Goal: Communication & Community: Answer question/provide support

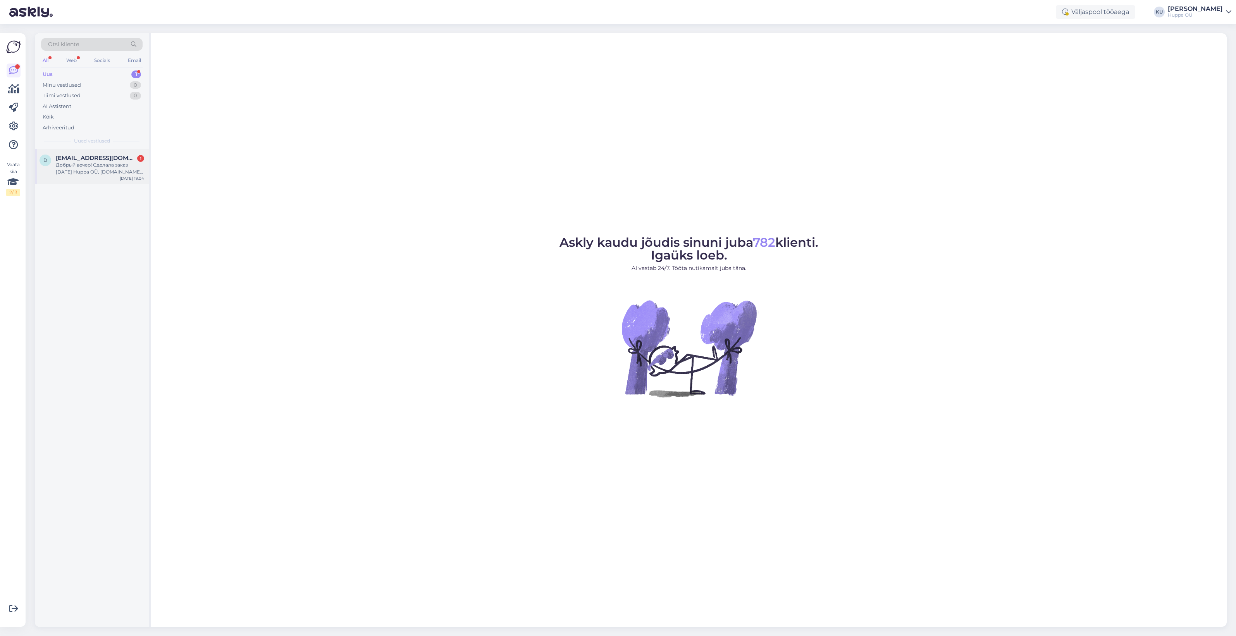
click at [95, 167] on div "Добрый вечер! Сделала заказ [DATE] Huppa OÜ, [DOMAIN_NAME], 70020036 (61820722)…" at bounding box center [100, 169] width 88 height 14
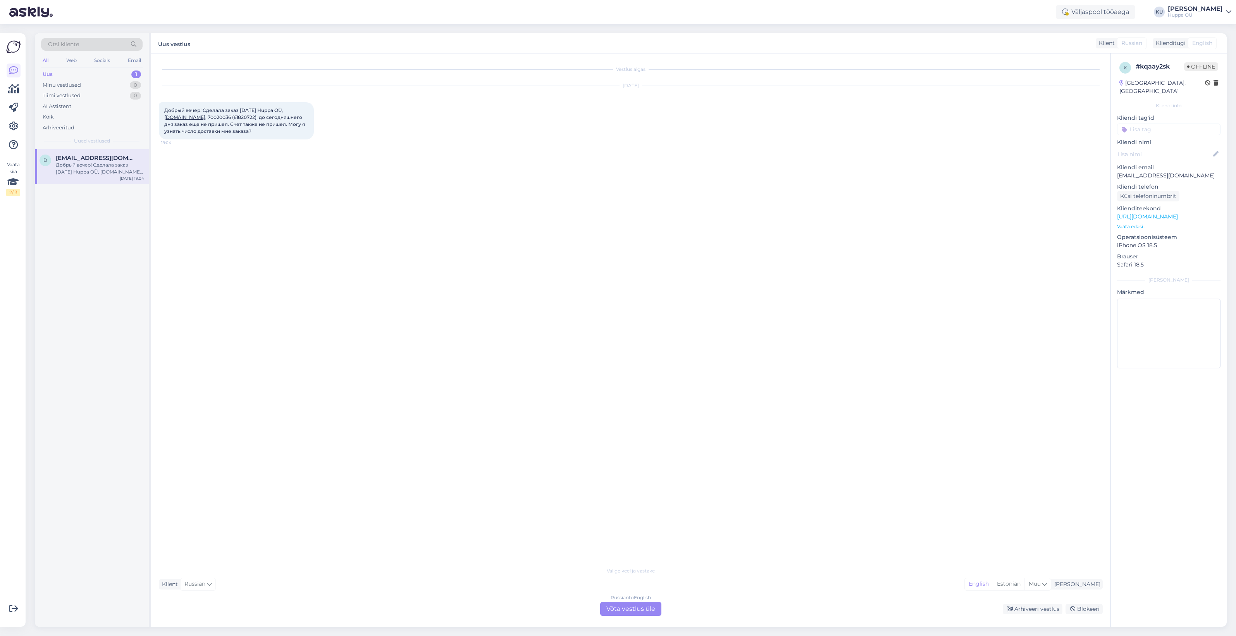
click at [624, 606] on div "Russian to English Võta vestlus üle" at bounding box center [630, 609] width 61 height 14
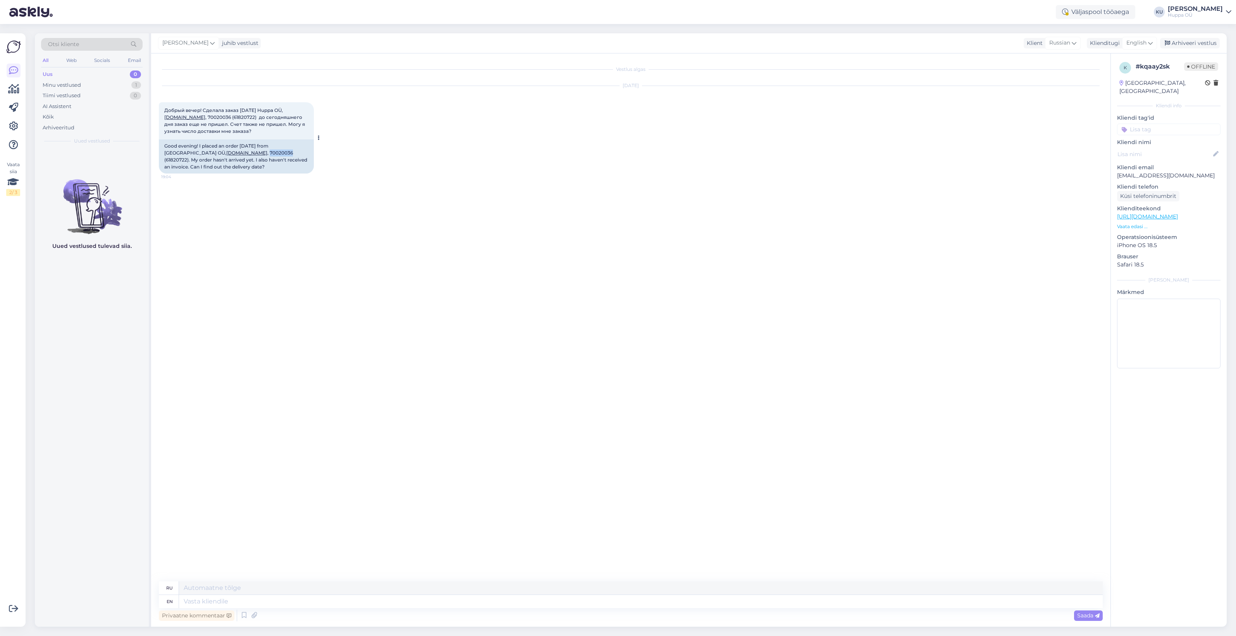
drag, startPoint x: 224, startPoint y: 150, endPoint x: 202, endPoint y: 153, distance: 22.3
click at [202, 153] on div "Good evening! I placed an order [DATE] from Huppa OÜ, [DOMAIN_NAME] , 70020036 …" at bounding box center [236, 156] width 155 height 34
copy div "70020036"
click at [241, 597] on textarea at bounding box center [640, 601] width 923 height 13
type textarea "Hi!"
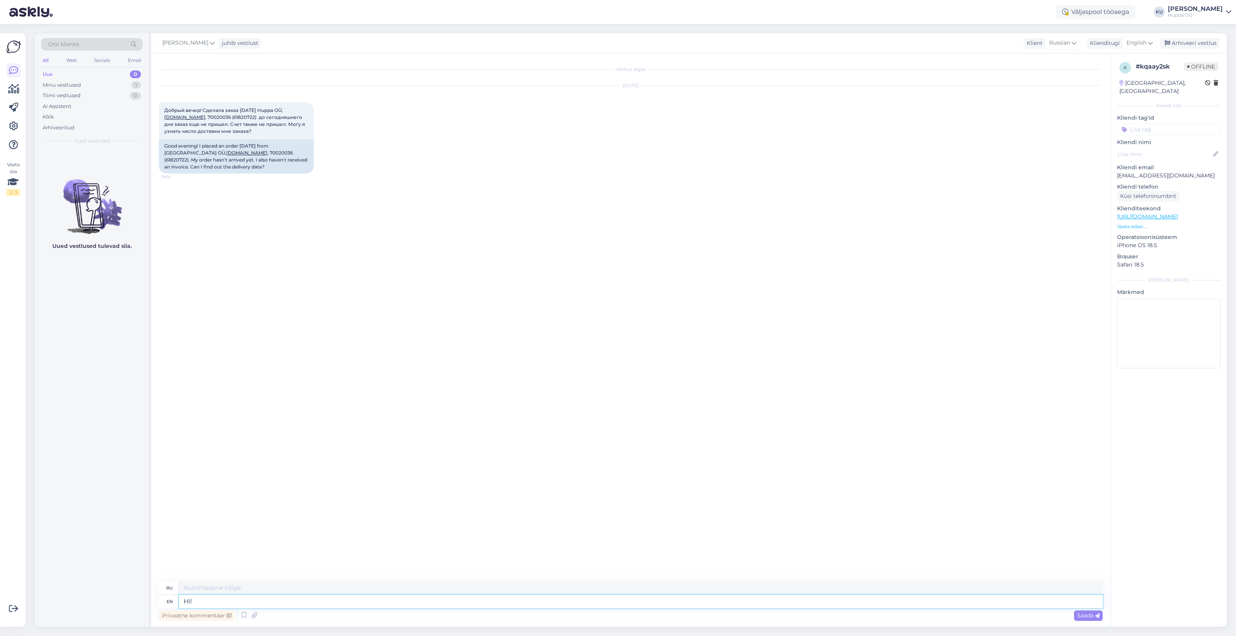
type textarea "Привет!"
type textarea "Hi! I a"
type textarea "Привет! Я"
type textarea "Hi! I answered th"
type textarea "Привет! Я ответил."
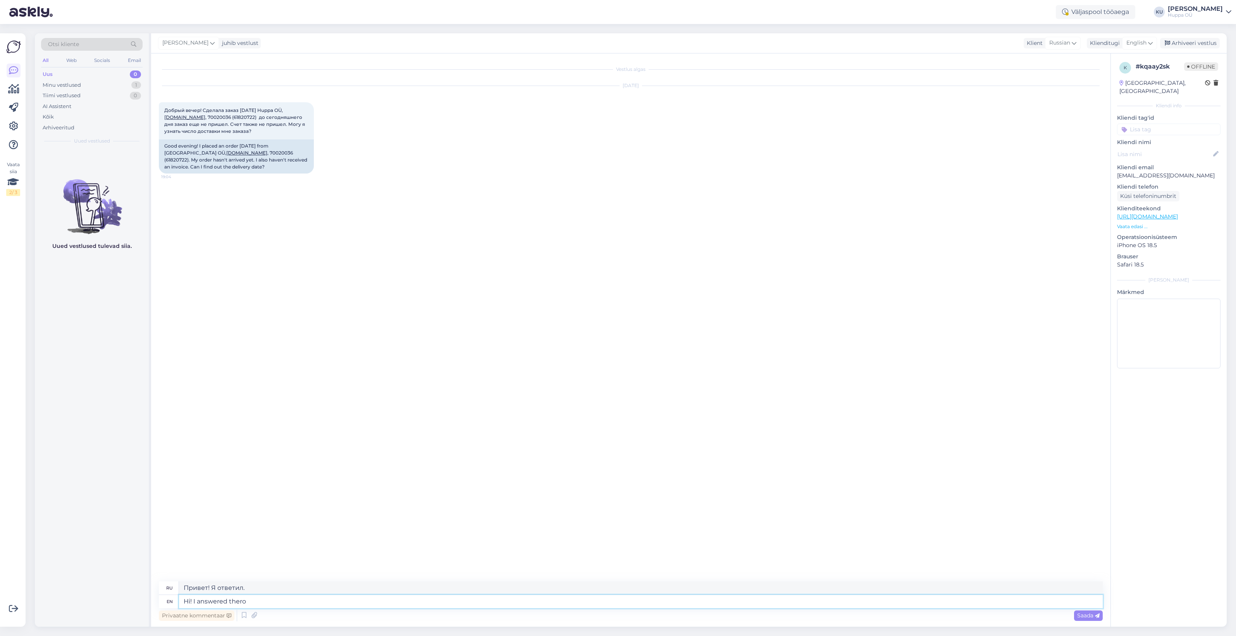
type textarea "Hi! I answered ther"
type textarea "Привет! Я ответил там."
type textarea "Hi! I answered thro"
type textarea "Привет! Я ответил на это."
type textarea "Hi! I answered through e"
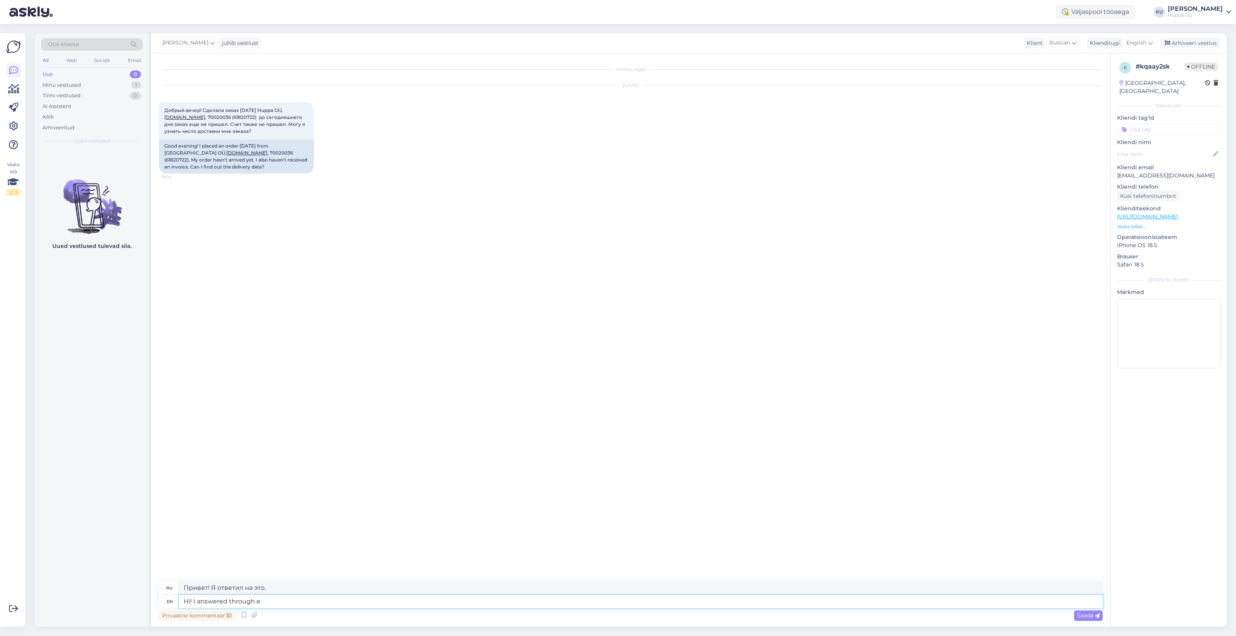
type textarea "Привет! Я ответил через"
type textarea "Hi! I answered through e-mail."
type textarea "Привет! Я ответил по электронной почте."
type textarea "Hi! I answered through e-mail."
click at [1083, 616] on span "Saada" at bounding box center [1088, 615] width 22 height 7
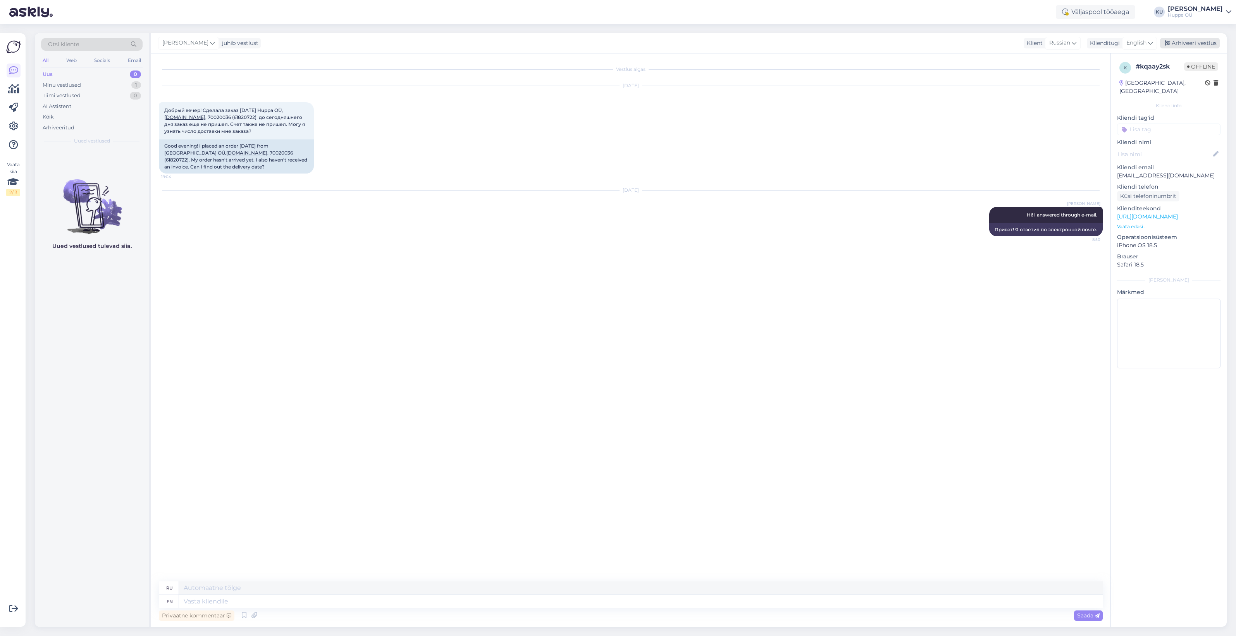
click at [1178, 41] on div "Arhiveeri vestlus" at bounding box center [1190, 43] width 60 height 10
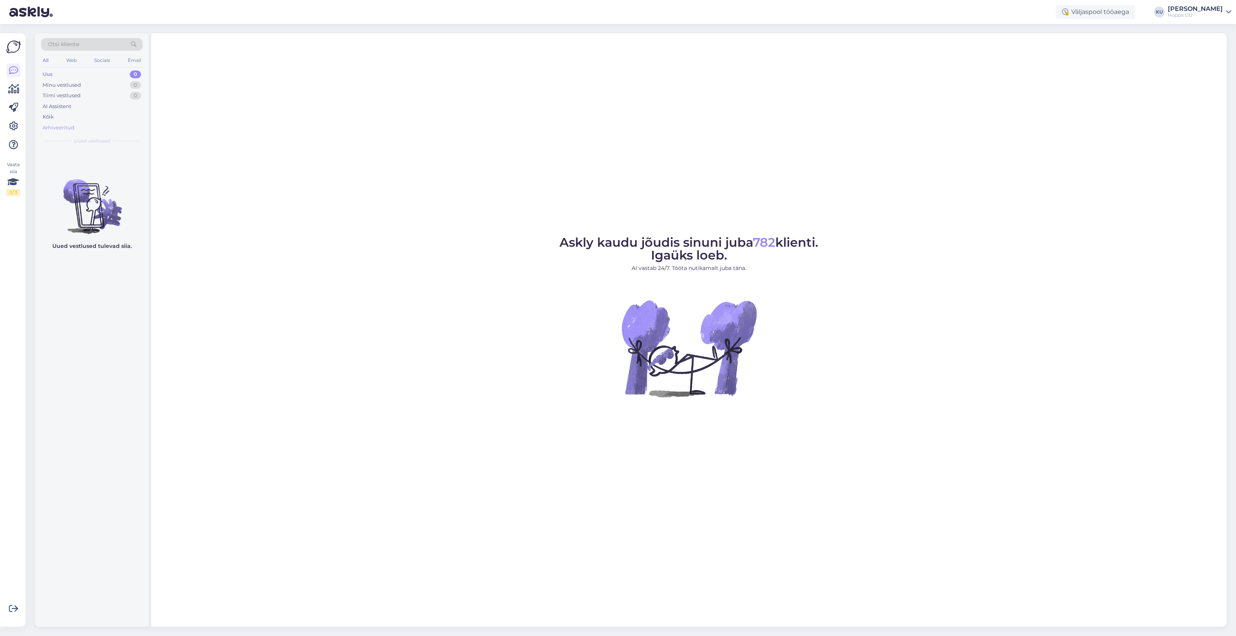
click at [59, 128] on div "Arhiveeritud" at bounding box center [59, 128] width 32 height 8
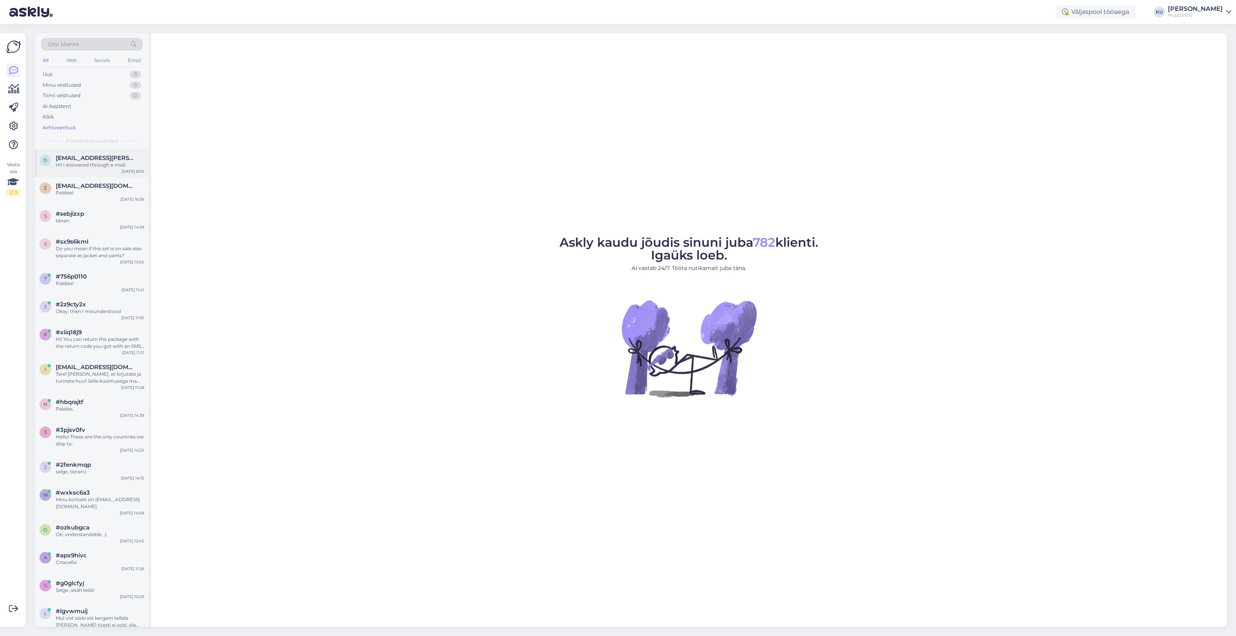
click at [89, 163] on div "Hi! I answered through e-mail." at bounding box center [100, 165] width 88 height 7
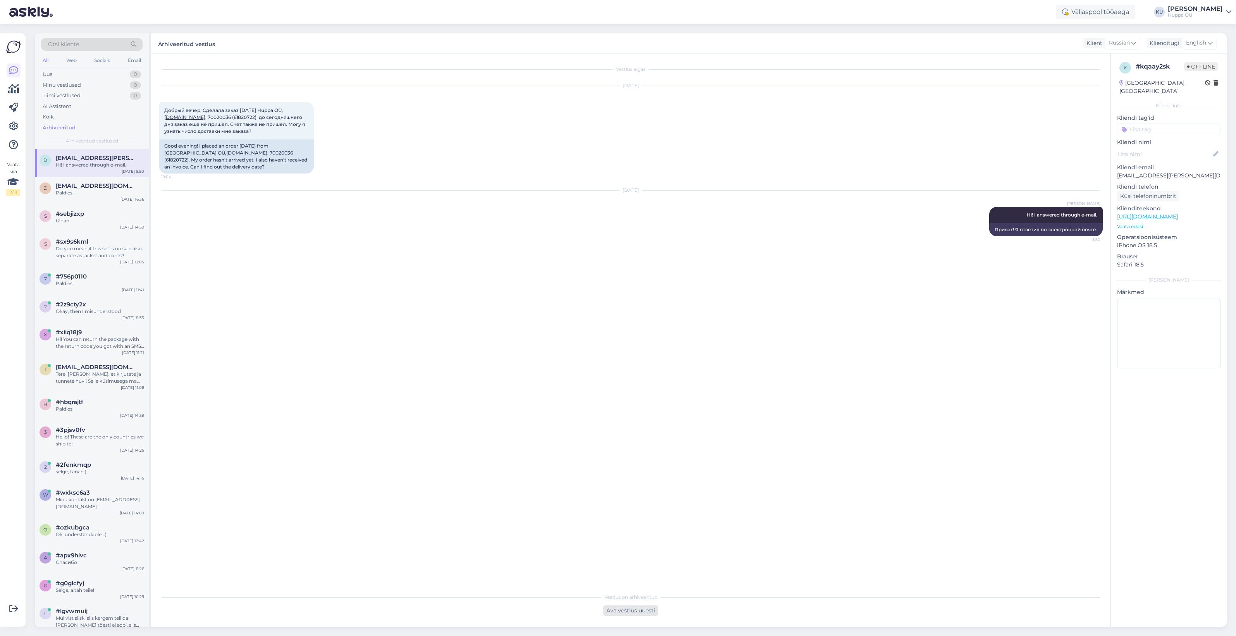
click at [646, 607] on div "Ava vestlus uuesti" at bounding box center [630, 610] width 55 height 10
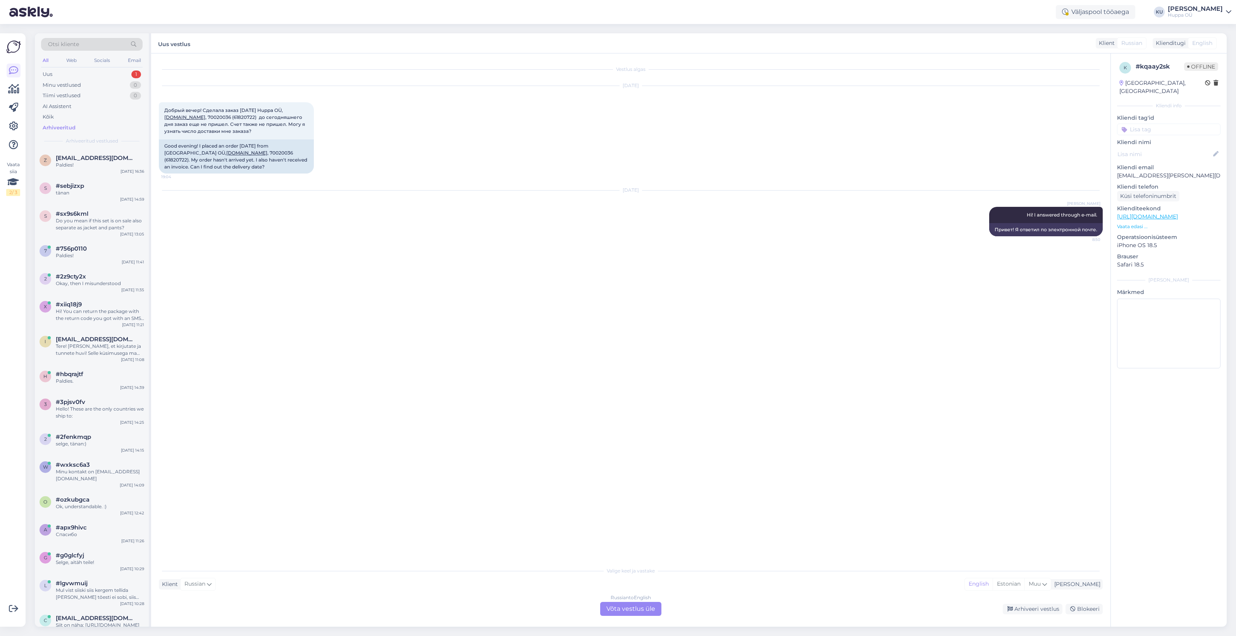
click at [634, 609] on div "Russian to English Võta vestlus üle" at bounding box center [630, 609] width 61 height 14
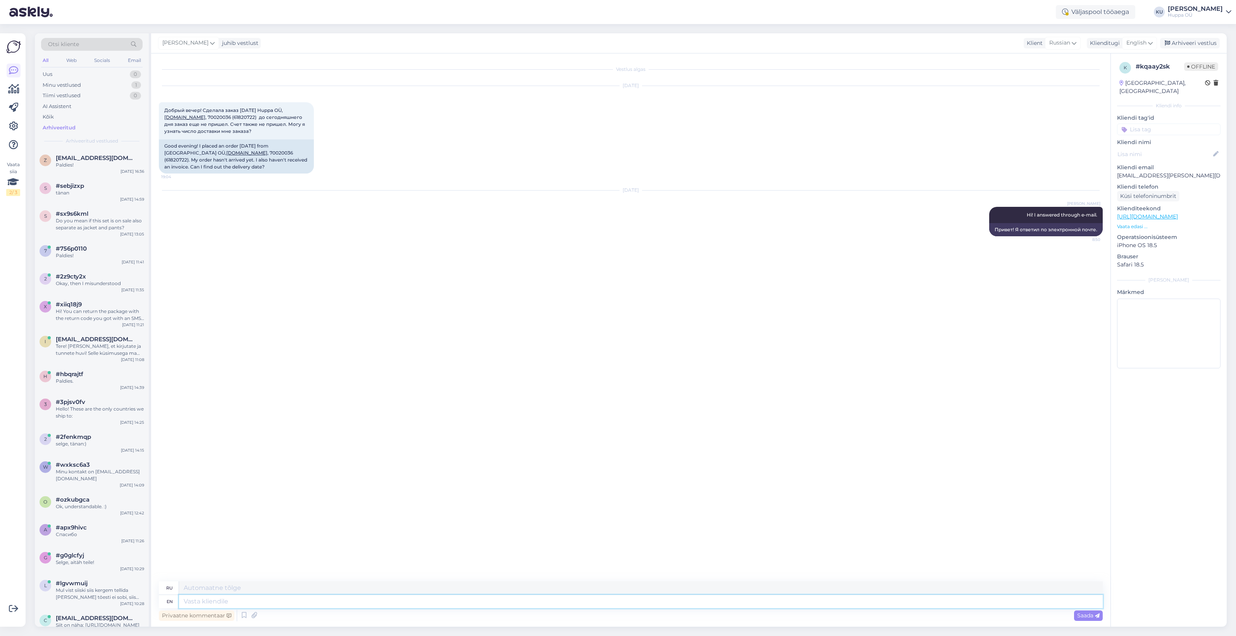
click at [264, 599] on textarea at bounding box center [640, 601] width 923 height 13
type textarea "I"
type textarea "я"
type textarea "I got"
type textarea "Я получил"
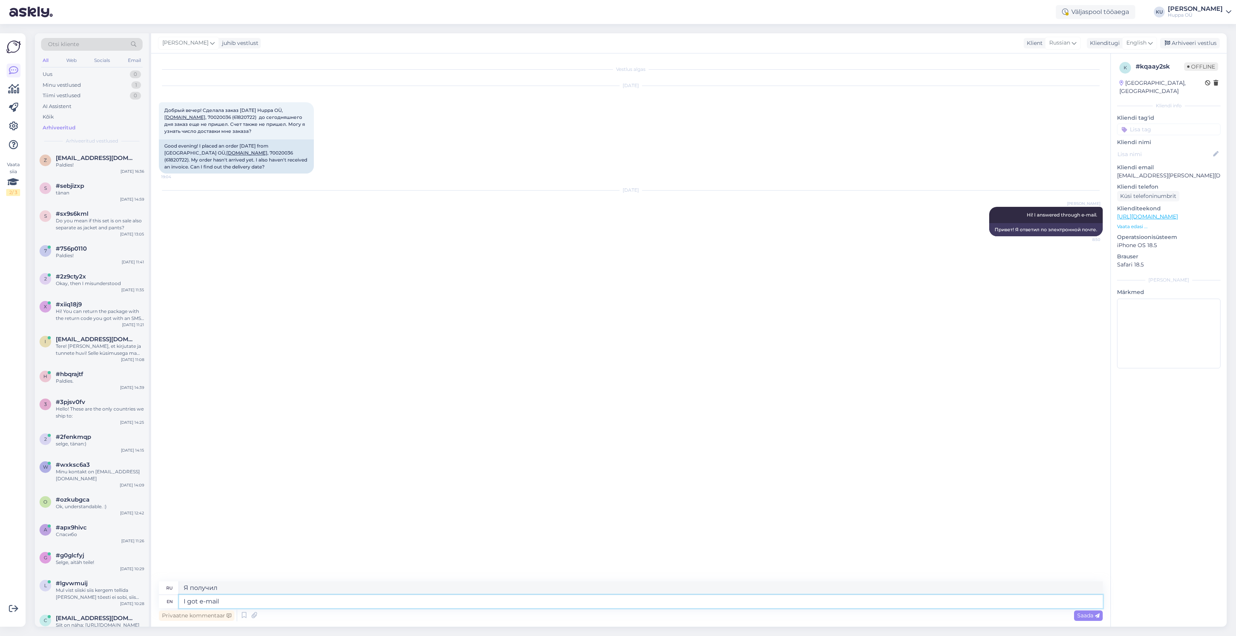
type textarea "I got e-mail t"
type textarea "Я получил электронное письмо"
type textarea "I got e-mail that"
type textarea "Я получил электронное письмо, что"
type textarea "I g"
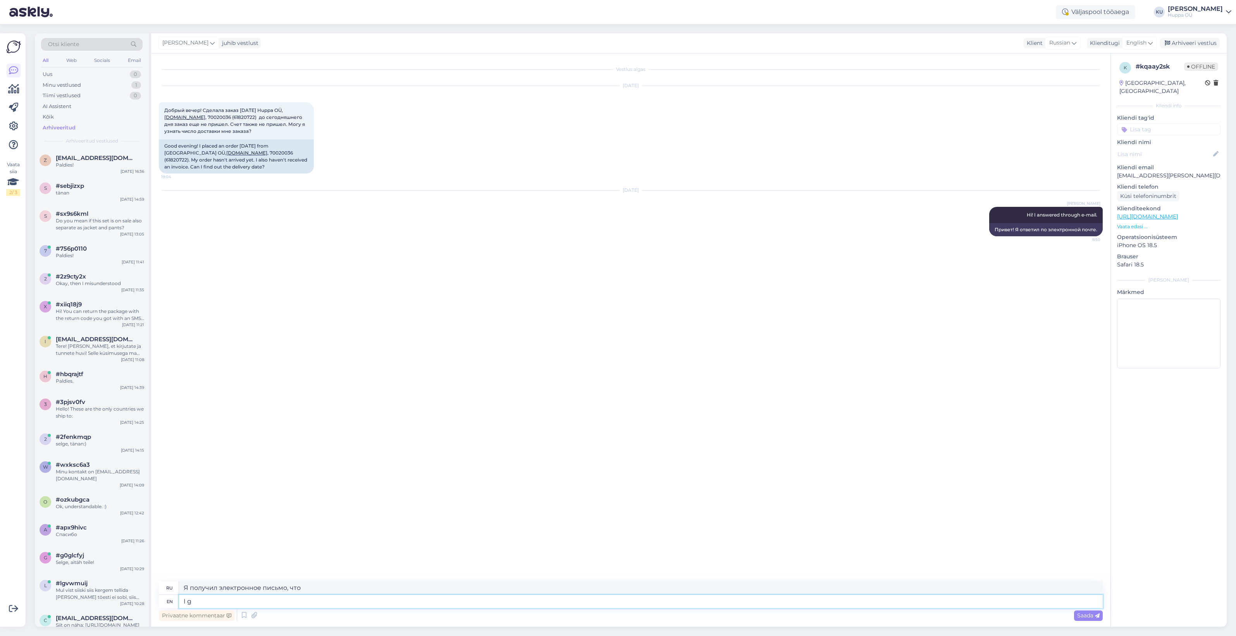
type textarea "Я получил электронное письмо"
type textarea "I"
type textarea "я"
type textarea "I s"
type textarea "я"
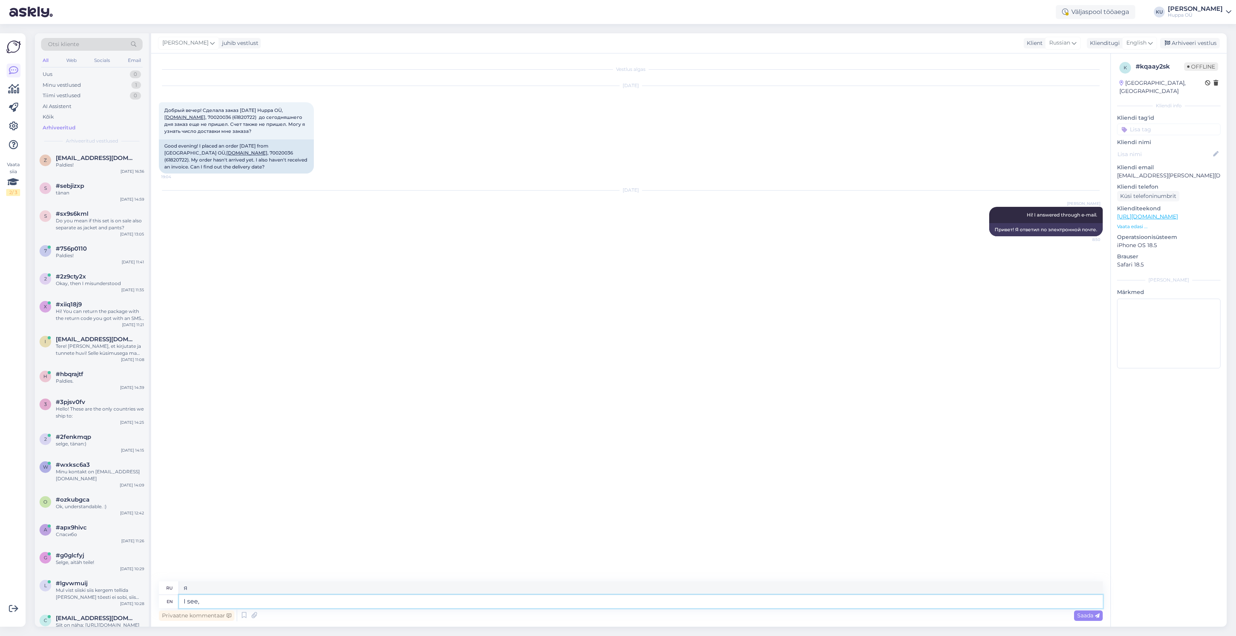
type textarea "I see, y"
type textarea "Я понимаю,"
type textarea "I see, you"
type textarea "Я тебя вижу"
type textarea "I see, you have"
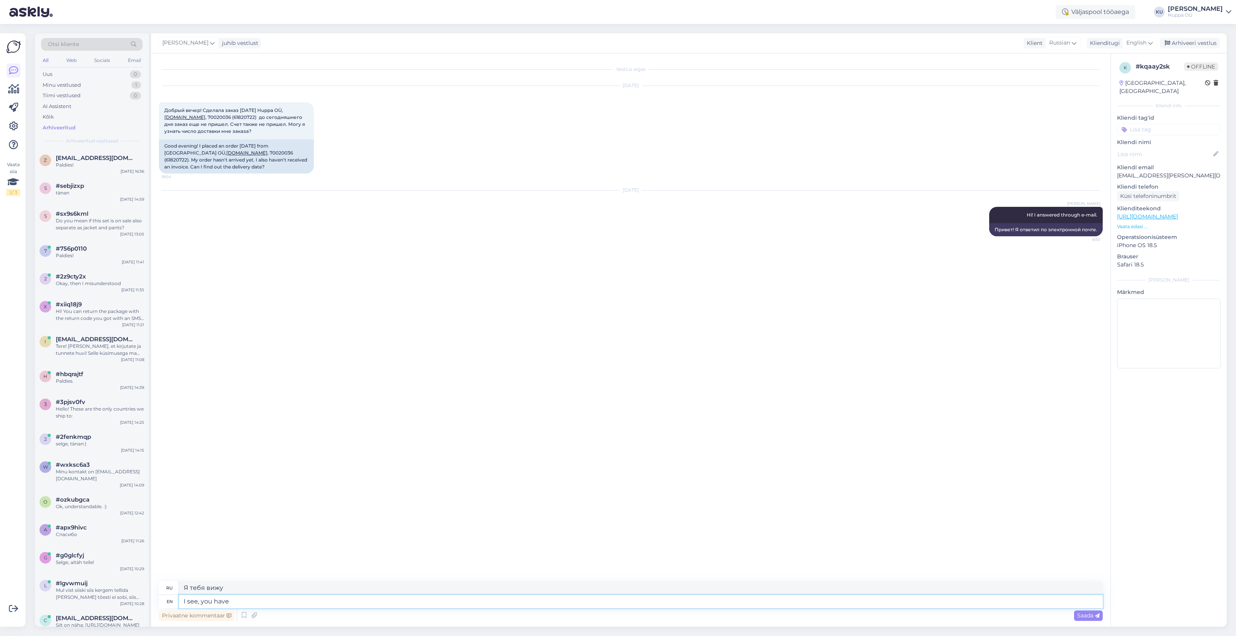
type textarea "Я вижу, у тебя есть"
type textarea "I see, you have inserted"
type textarea "Я вижу, вы вставили"
type textarea "I see, you have inserted wrong e"
type textarea "Я вижу, вы неправильно вставили"
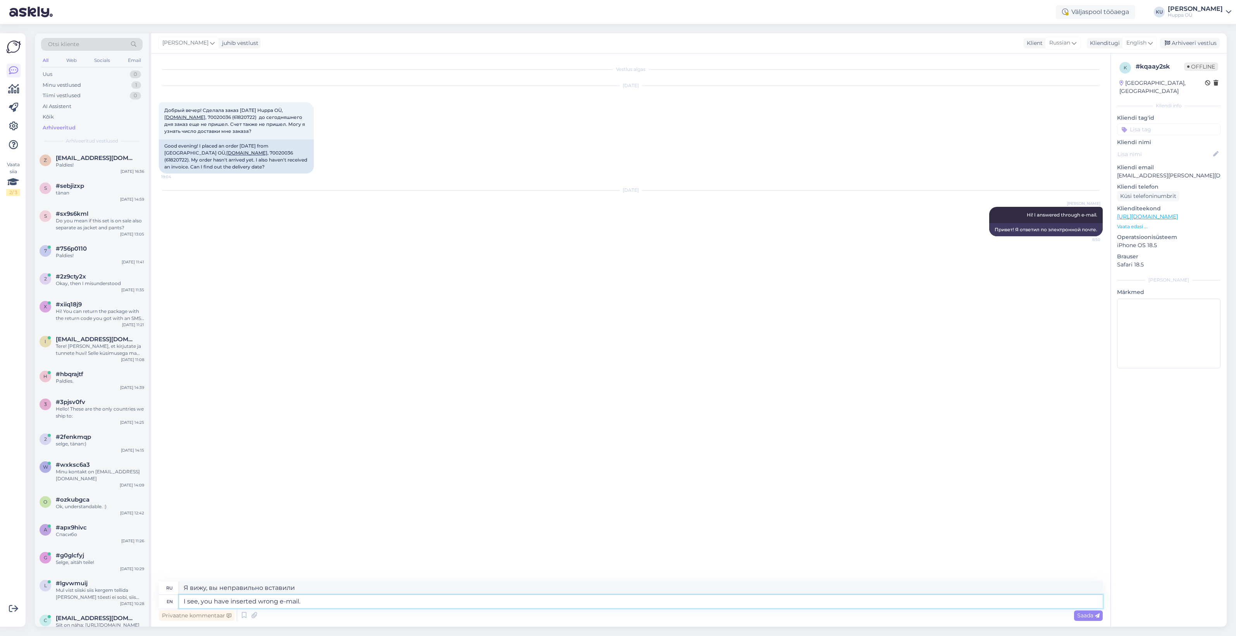
type textarea "I see, you have inserted wrong e-mail."
type textarea "Вижу, вы ввели неверный адрес электронной почты."
click at [315, 604] on textarea "I see, you have inserted wrong e-mail." at bounding box center [640, 601] width 923 height 13
type textarea "I see, you have inserted wrong e-mail. It"
type textarea "Я вижу, вы ввели неправильный адрес электронной почты."
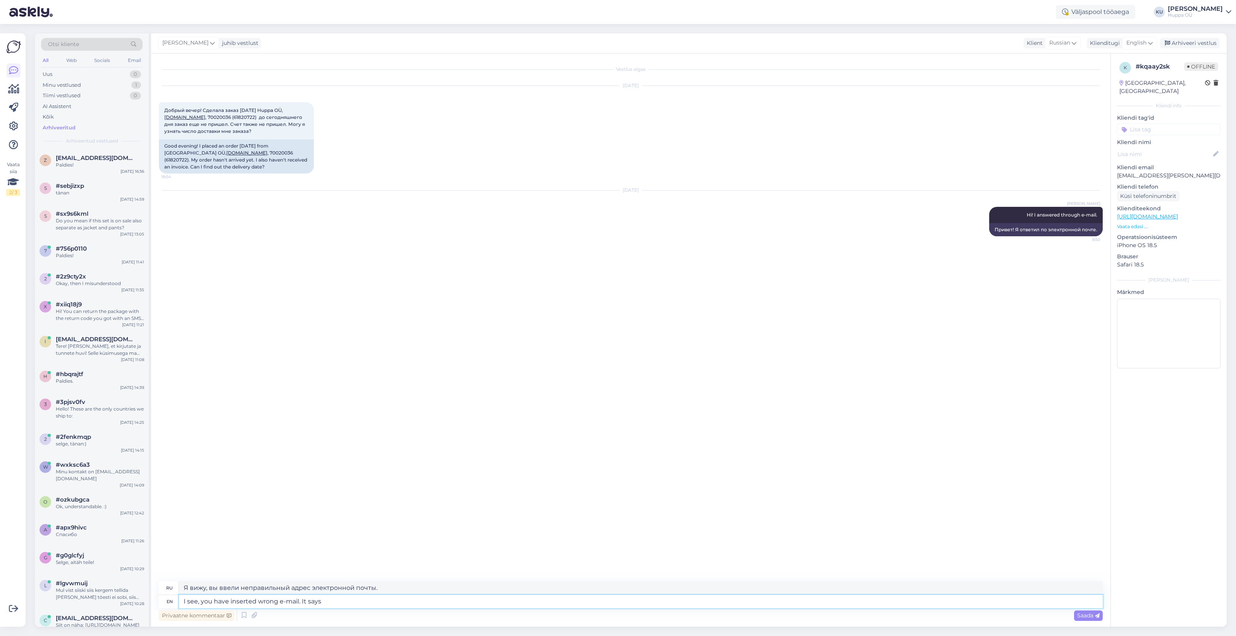
type textarea "I see, you have inserted wrong e-mail. It says t"
type textarea "Вижу, вы ввели неправильный адрес электронной почты. Там написано:"
type textarea "I see, you have inserted wrong e-mail. It says this d"
type textarea "Вижу, вы ввели неправильный адрес электронной почты. Там написано следующее."
type textarea "I see, you have inserted wrong e-mail. It says this doesn't e"
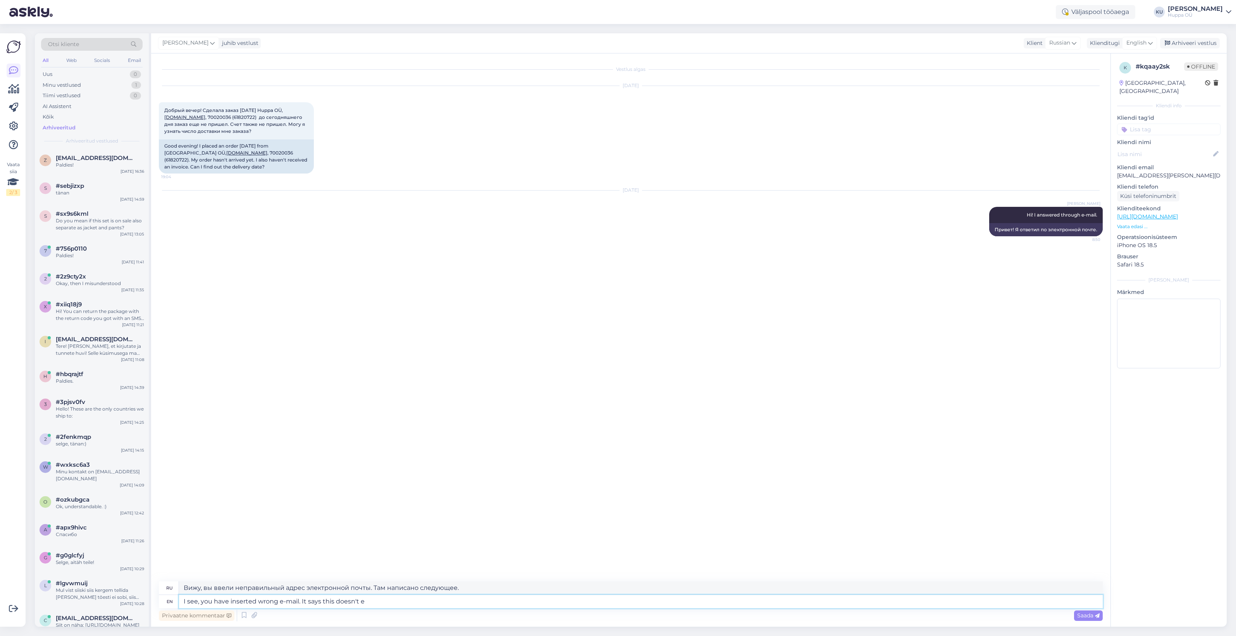
type textarea "Вижу, вы ввели неправильный адрес электронной почты. Там написано, что это не т…"
type textarea "I see, you have inserted wrong e-mail. It says this doesn't exist:"
type textarea "Вижу, вы указали неверный адрес электронной почты. Пишет, что такого адреса не …"
paste textarea "darina.kovljova@gmail.com"
type textarea "I see, you have inserted wrong e-mail. It says this doesn't exist: darina.kovlj…"
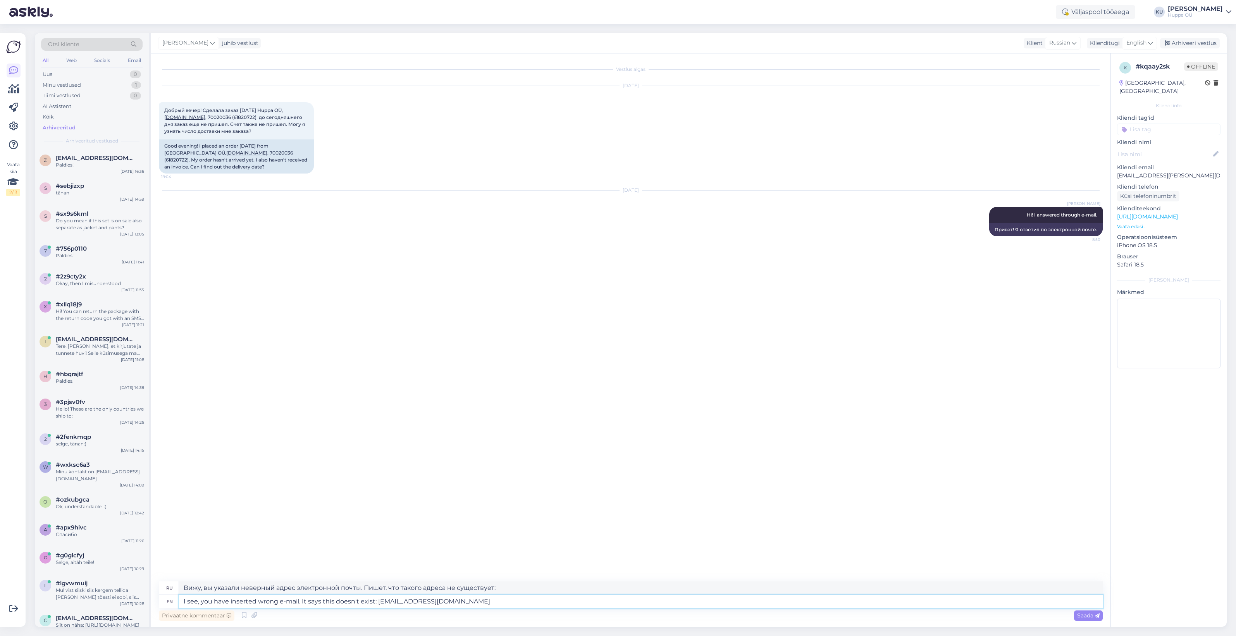
type textarea "Вижу, вы указали неверный адрес электронной почты. Пишет, что такого адреса не …"
click at [530, 599] on textarea "I see, you have inserted wrong e-mail. It says this doesn't exist: darina.kovlj…" at bounding box center [640, 601] width 923 height 13
type textarea "I see, you have inserted wrong e-mail. It says this doesn't exist: darina.kovlj…"
type textarea "Вижу, вы указали неверный адрес электронной почты. Пишет, что такого адреса не …"
type textarea "I see, you have inserted wrong e-mail. It says this doesn't exist: darina.kovlj…"
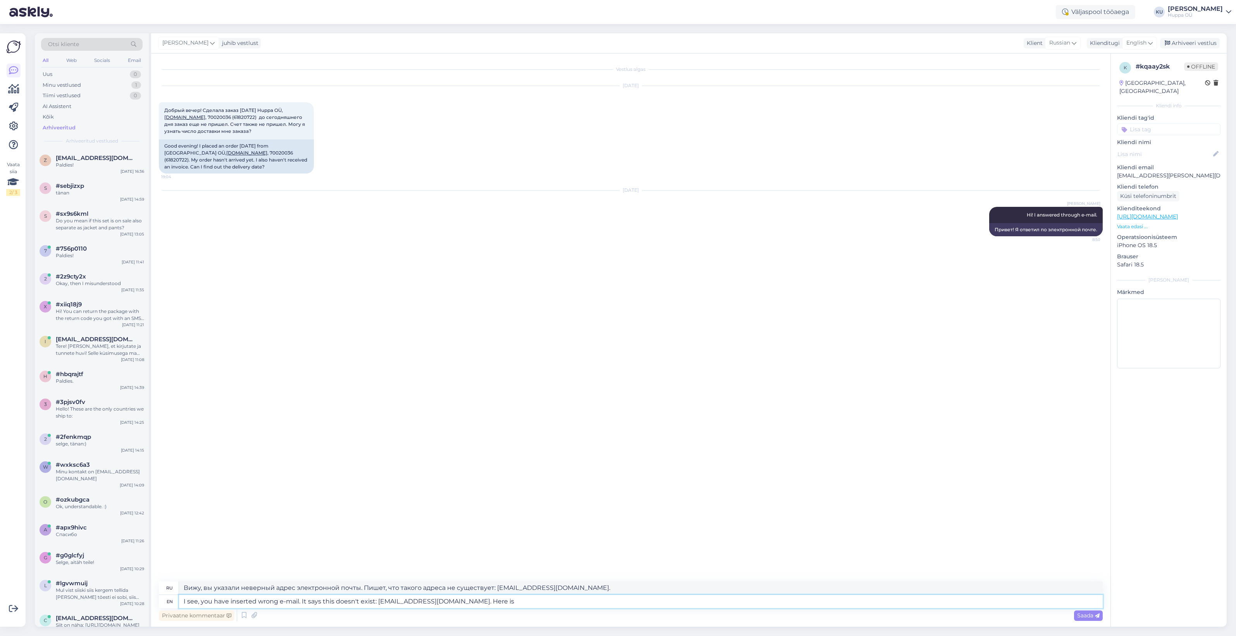
type textarea "Вижу, вы указали неверный адрес электронной почты. Пишет, что такого адреса не …"
type textarea "I see, you have inserted wrong e-mail. It says this doesn't exist: darina.kovlj…"
type textarea "Вижу, вы указали неправильный адрес электронной почты. Пишет, что такого адреса…"
type textarea "I see, you have inserted wrong e-mail. It says this doesn't exist: darina.kovlj…"
type textarea "Вижу, вы указали неправильный адрес электронной почты. Пишет, что такого адреса…"
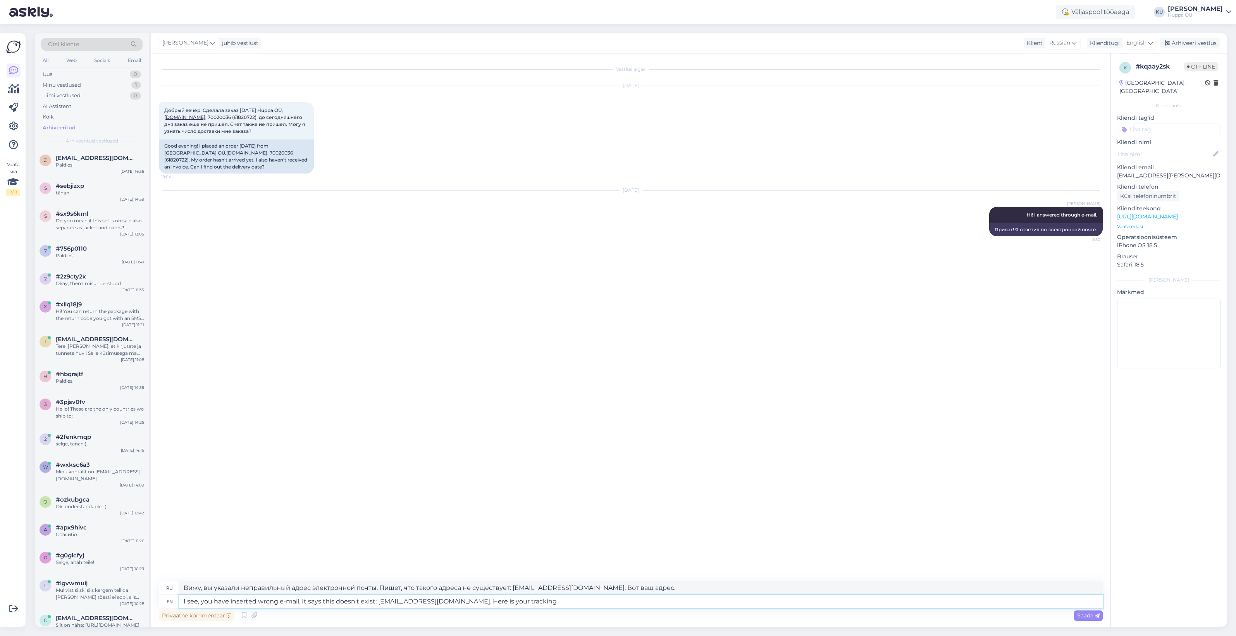
type textarea "I see, you have inserted wrong e-mail. It says this doesn't exist: darina.kovlj…"
type textarea "Вижу, вы указали неверный адрес электронной почты. Пишет, что такого адреса не …"
paste textarea "https://tracking.makecommerce.net/00364300487160028950?carrier=smartpost&dst=ee…"
type textarea "I see, you have inserted wrong e-mail. It says this doesn't exist: darina.kovlj…"
type textarea "Вижу, вы указали неверный адрес электронной почты. Пишет, что такого адреса не …"
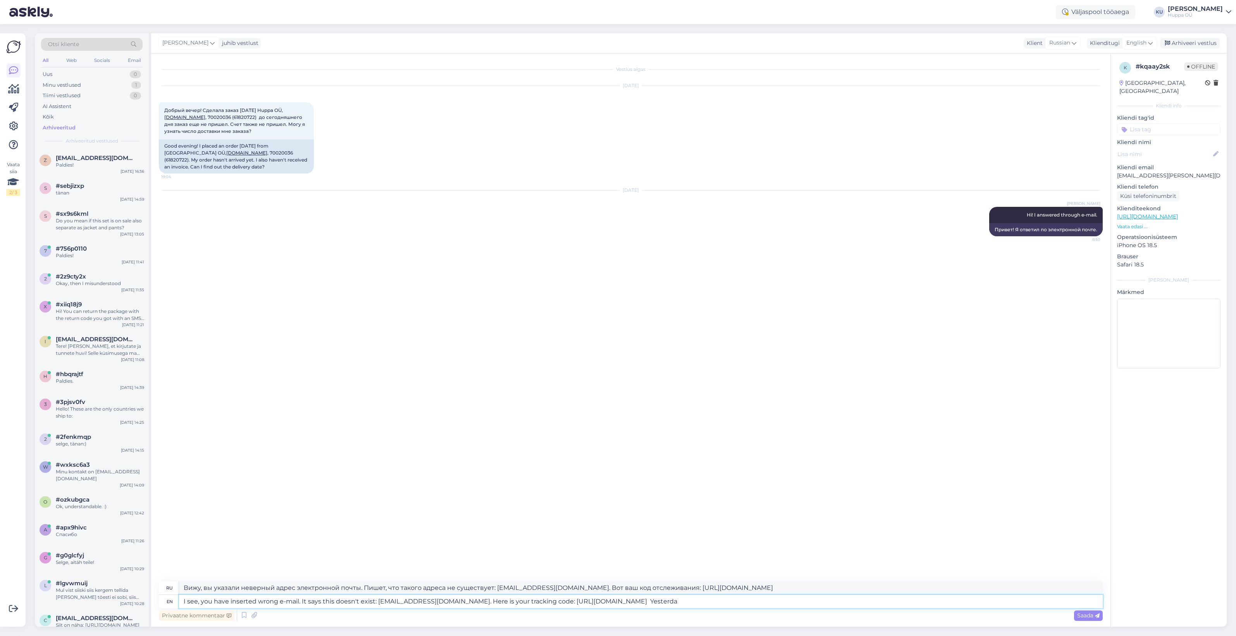
type textarea "I see, you have inserted wrong e-mail. It says this doesn't exist: darina.kovlj…"
type textarea "Вижу, вы указали неверный адрес электронной почты. Пишет, что такого не существ…"
type textarea "I see, you have inserted wrong e-mail. It says this doesn't exist: darina.kovlj…"
type textarea "Вижу, вы указали неверный адрес электронной почты. Пишет, что такого адреса не …"
type textarea "I see, you have inserted wrong e-mail. It says this doesn't exist: darina.kovlj…"
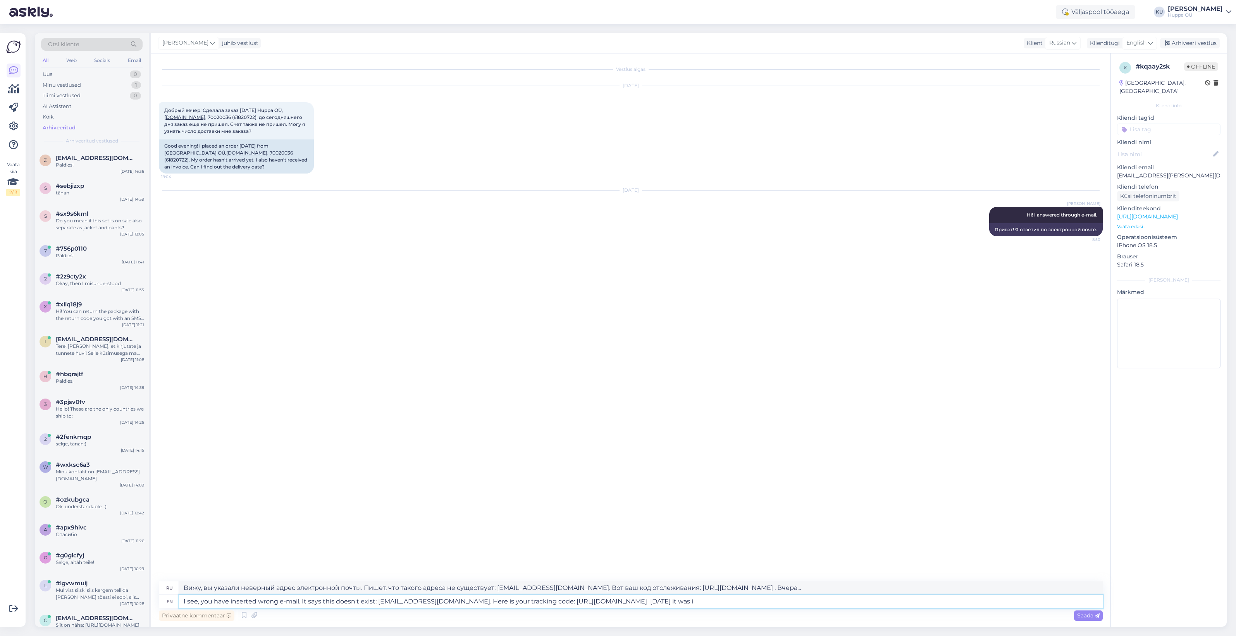
type textarea "Вижу, вы указали неверный адрес электронной почты. Пишет, что такого адреса не …"
type textarea "I see, you have inserted wrong e-mail. It says this doesn't exist: darina.kovlj…"
type textarea "Вижу, вы указали неверный адрес электронной почты. Пишет, что такого адреса не …"
type textarea "I see, you have inserted wrong e-mail. It says this doesn't exist: darina.kovlj…"
type textarea "Вижу, вы указали неверный адрес электронной почты. Пишет, что такого адреса не …"
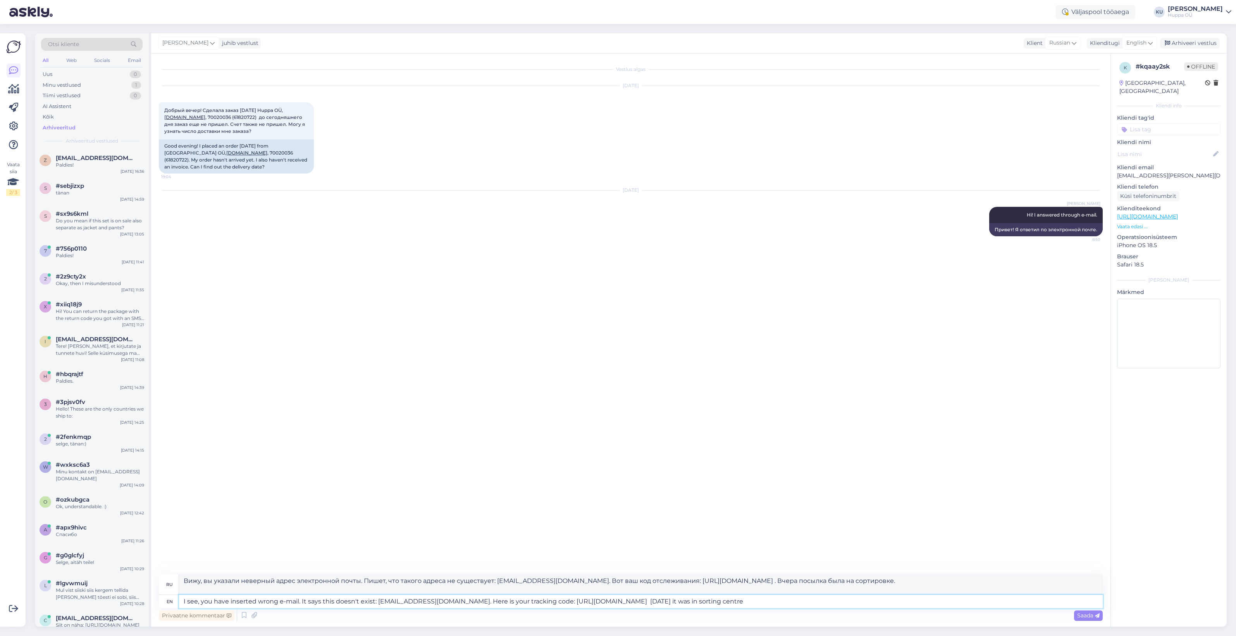
type textarea "I see, you have inserted wrong e-mail. It says this doesn't exist: darina.kovlj…"
type textarea "Вижу, вы указали неверный адрес электронной почты. Пишет, что такого адреса не …"
type textarea "I see, you have inserted wrong e-mail. It says this doesn't exist: darina.kovlj…"
click at [1088, 618] on span "Saada" at bounding box center [1088, 615] width 22 height 7
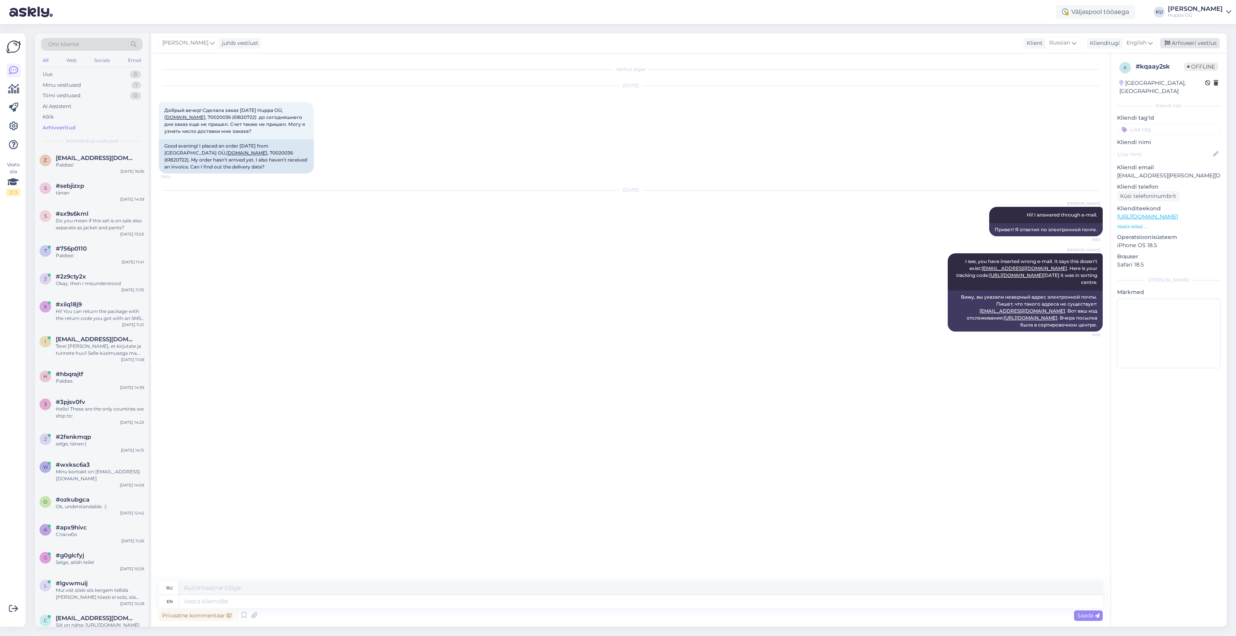
click at [1174, 42] on div "Arhiveeri vestlus" at bounding box center [1190, 43] width 60 height 10
